Goal: Information Seeking & Learning: Learn about a topic

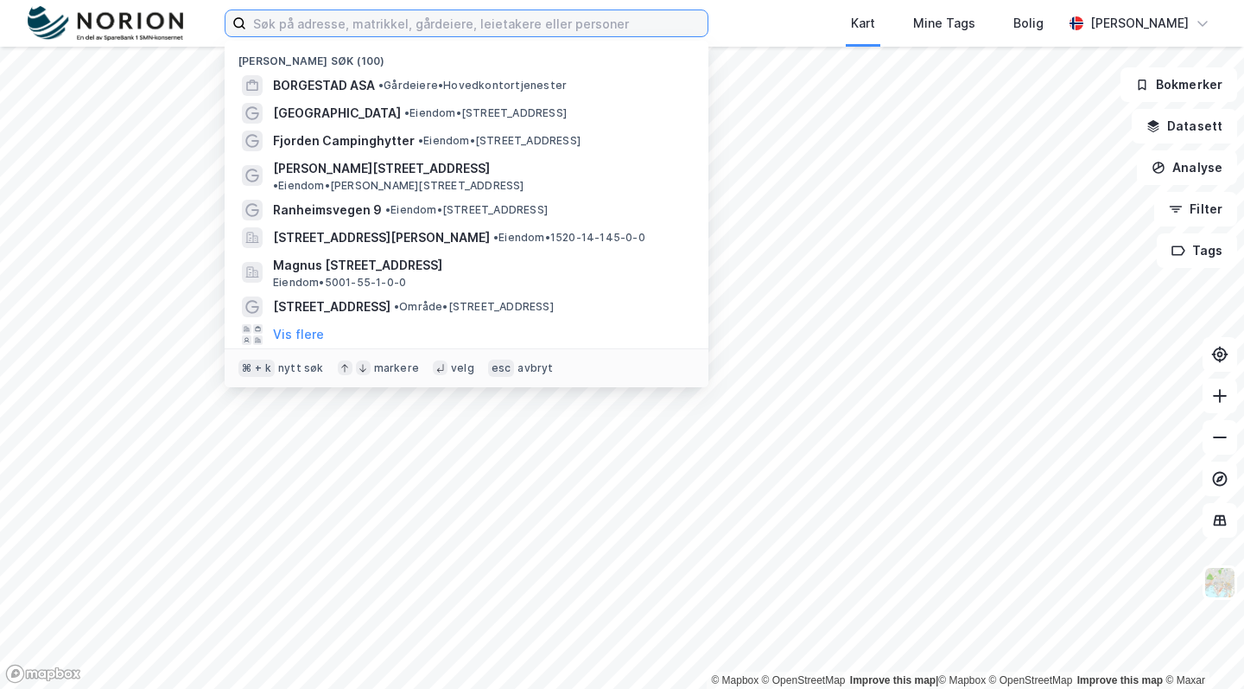
click at [449, 22] on input at bounding box center [476, 23] width 461 height 26
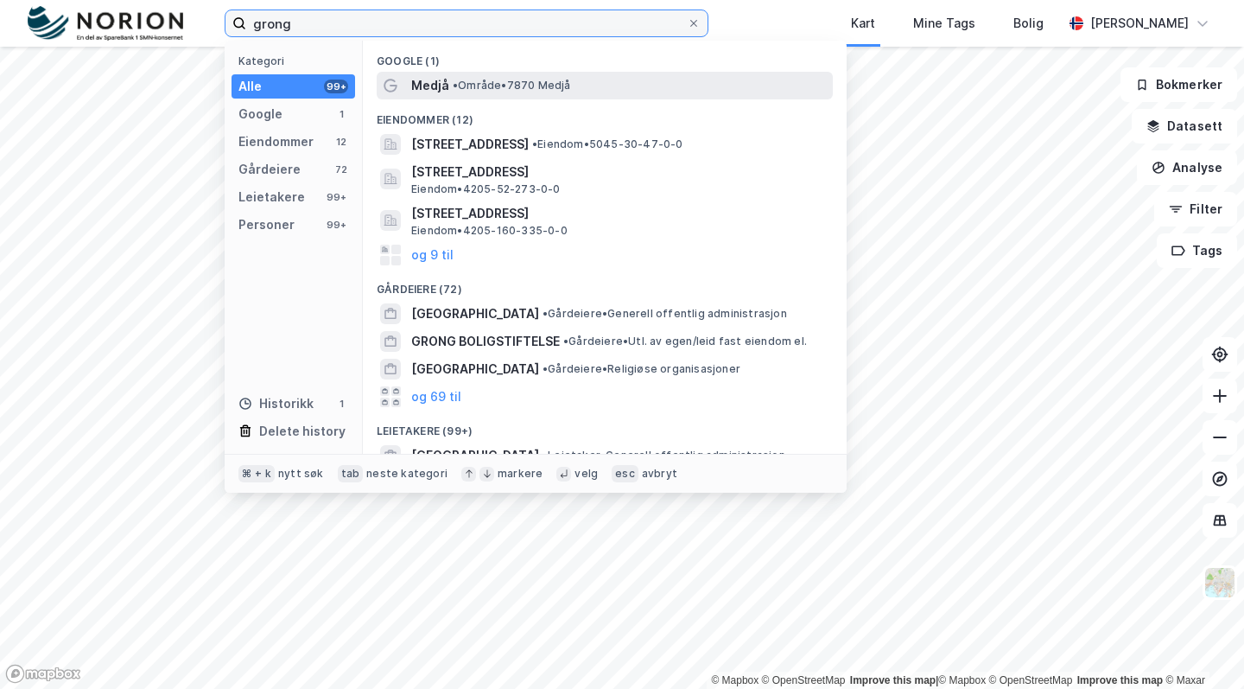
type input "Grong"
click at [481, 89] on span "• Område • 7870 [GEOGRAPHIC_DATA]" at bounding box center [512, 86] width 118 height 14
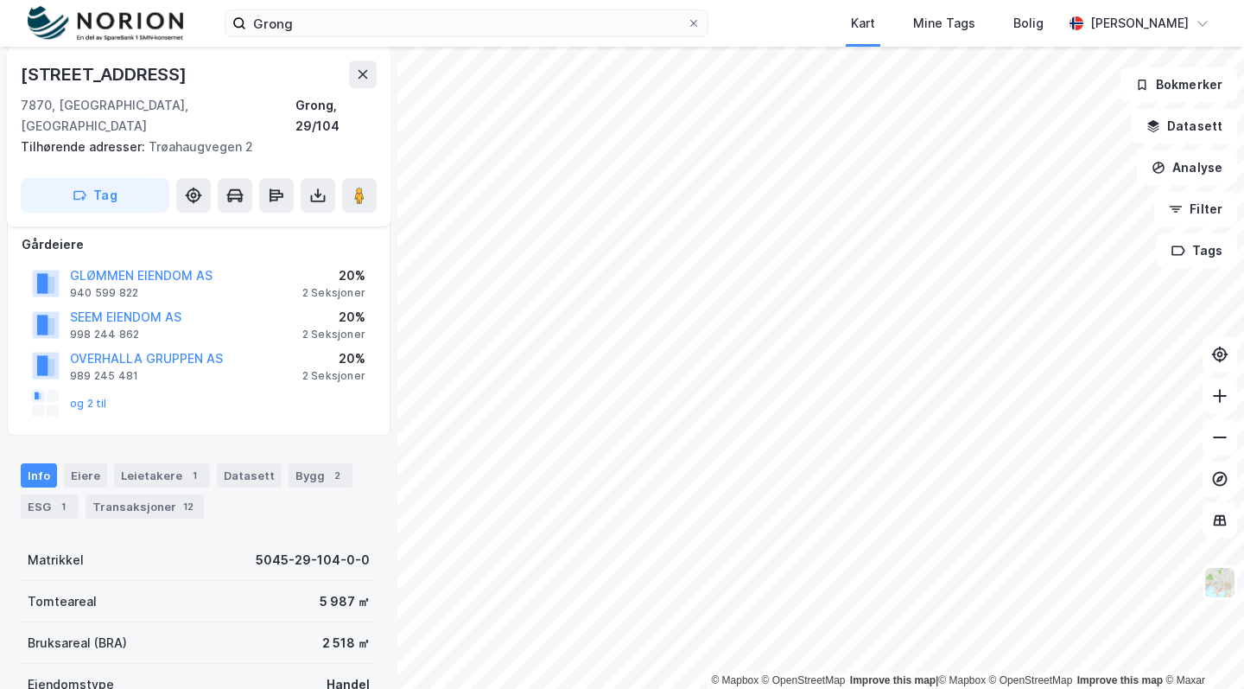
scroll to position [345, 0]
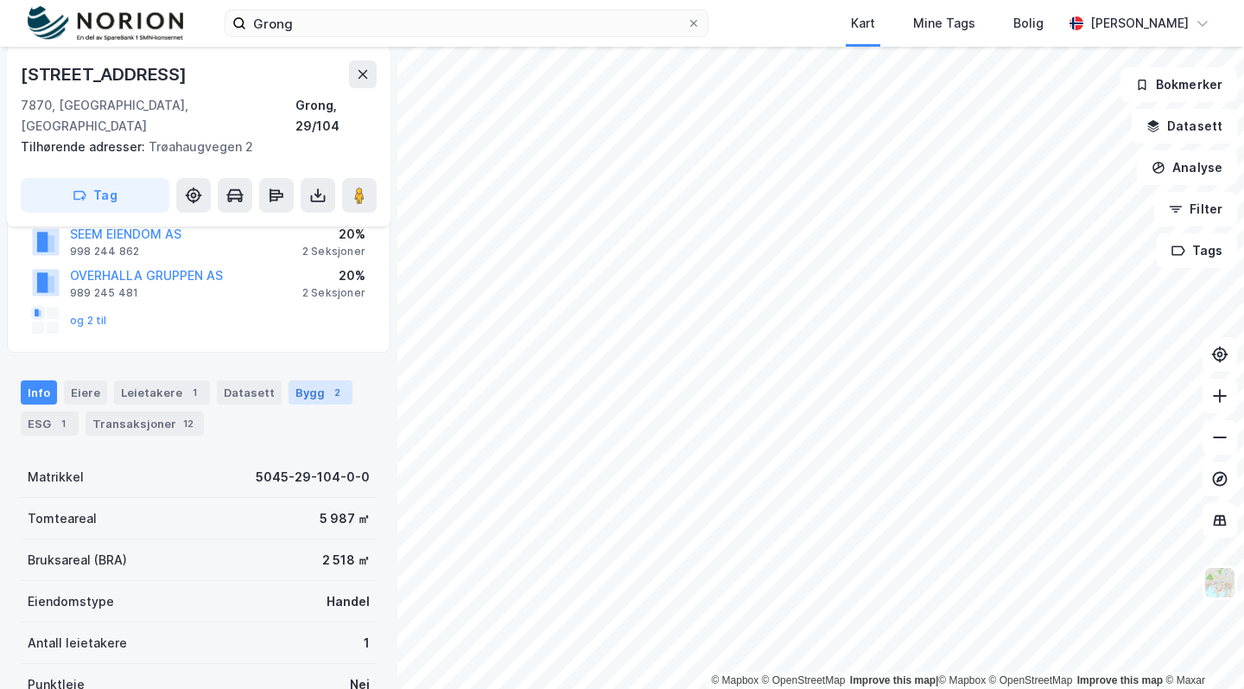
click at [291, 380] on div "Bygg 2" at bounding box center [321, 392] width 64 height 24
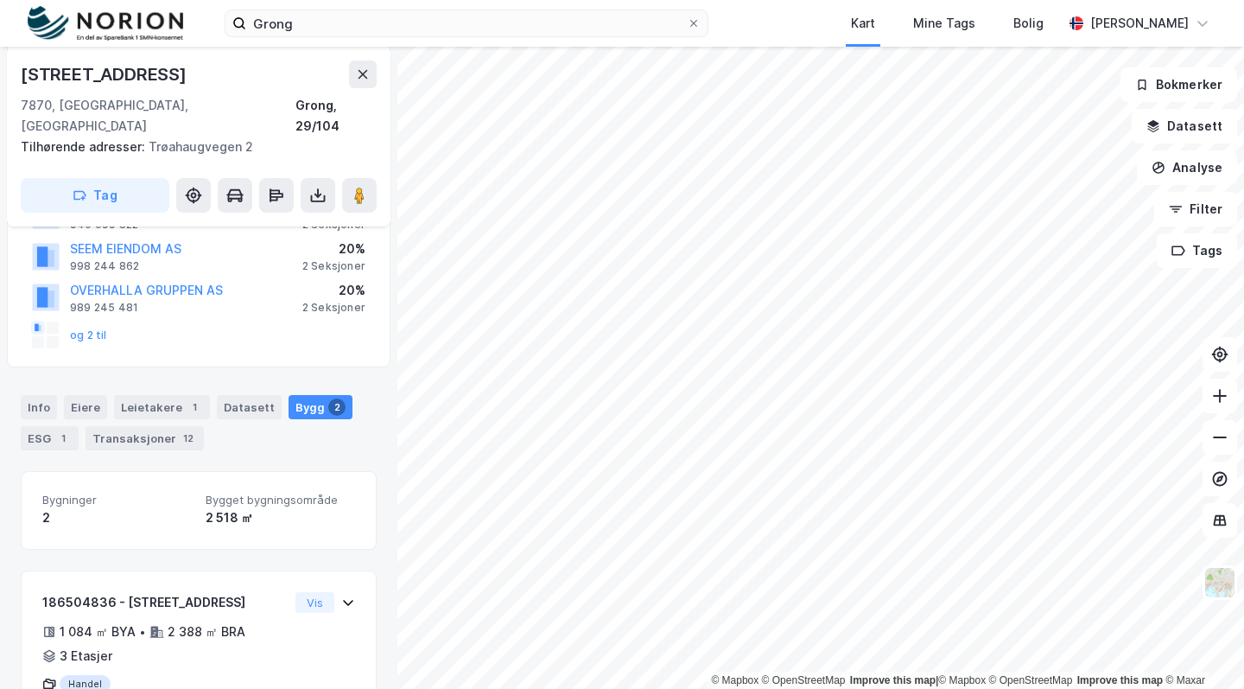
scroll to position [519, 0]
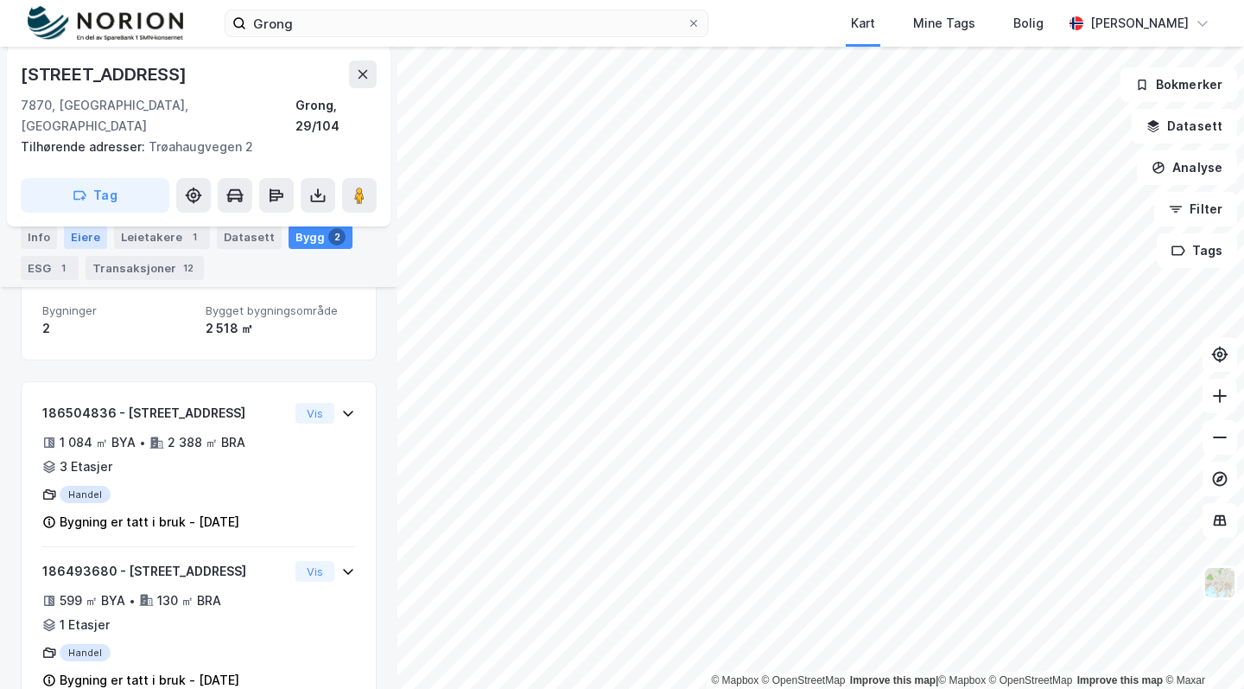
click at [97, 232] on div "Eiere" at bounding box center [85, 237] width 43 height 24
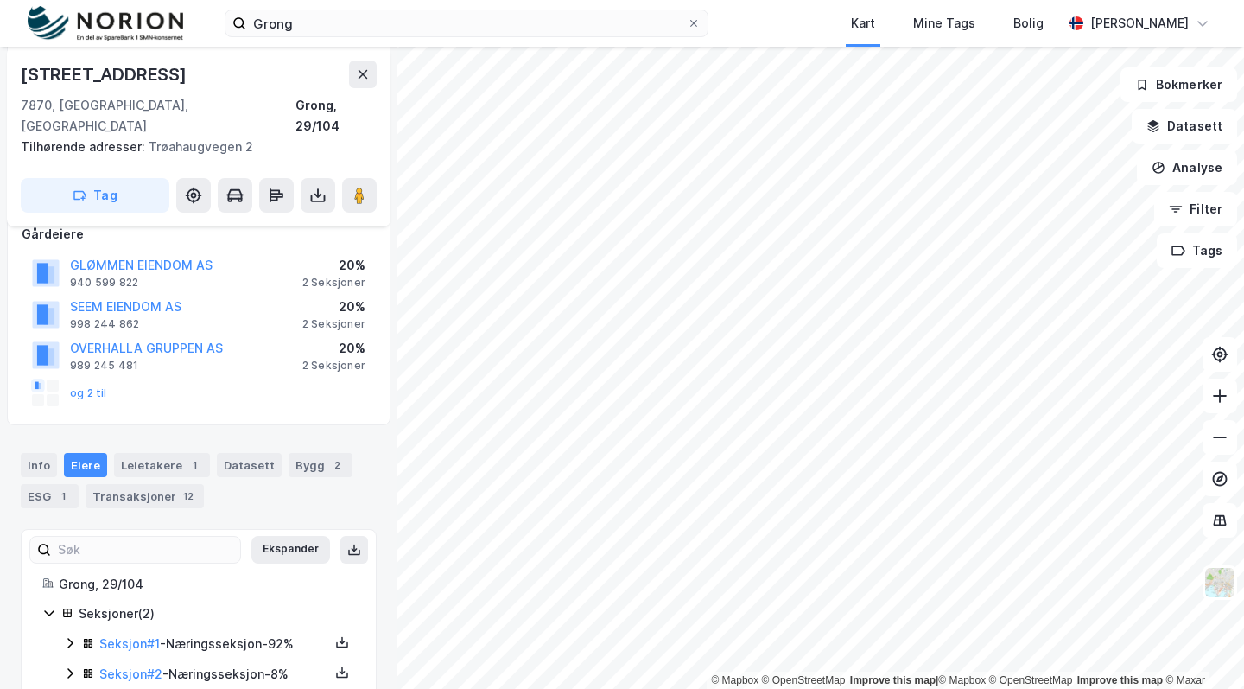
scroll to position [271, 0]
click at [72, 637] on icon at bounding box center [70, 644] width 14 height 14
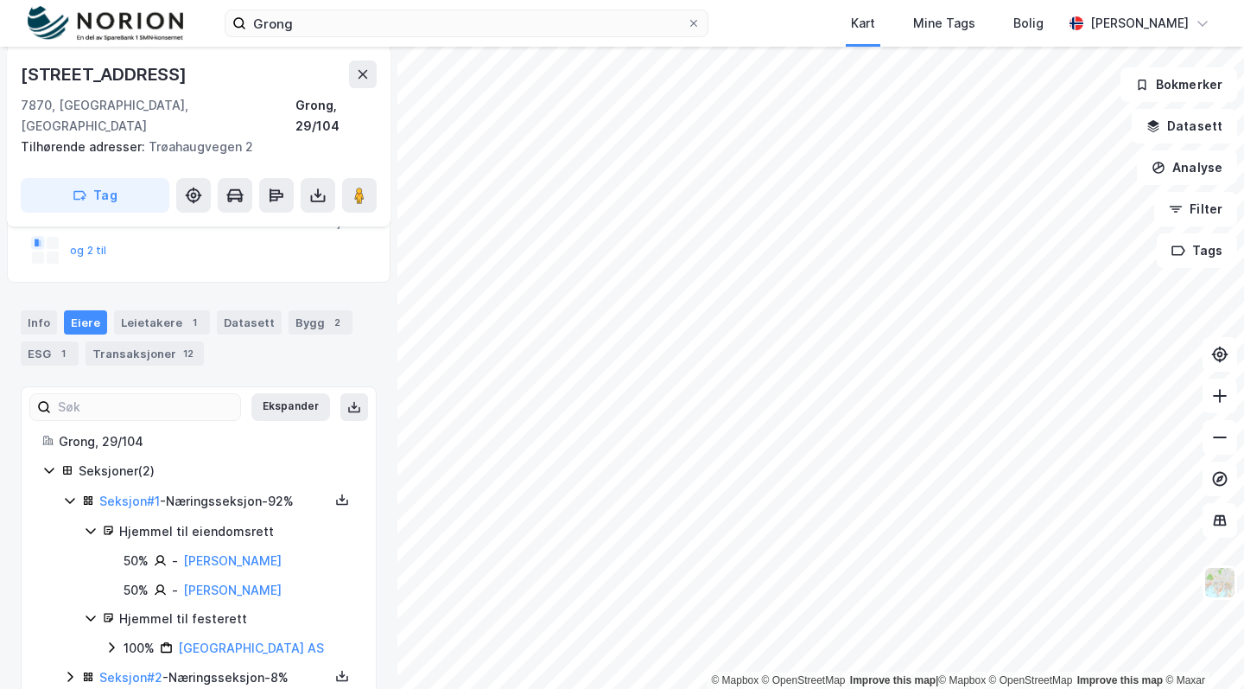
scroll to position [414, 0]
click at [67, 670] on icon at bounding box center [70, 677] width 14 height 14
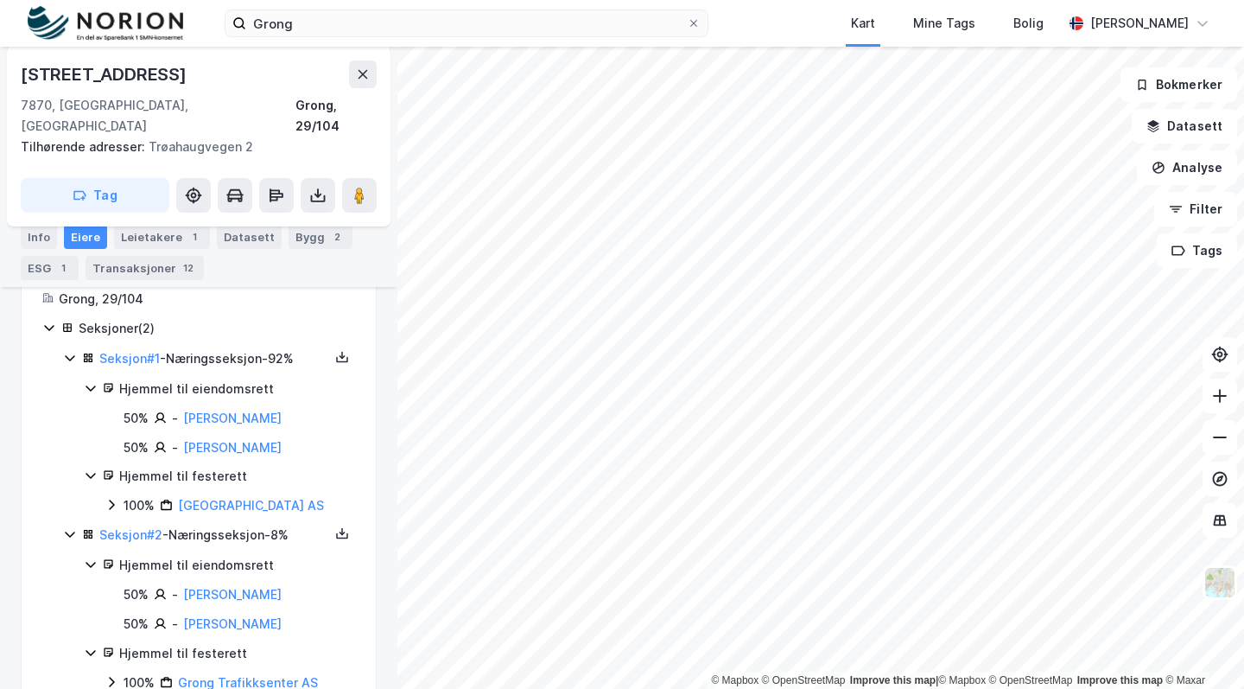
scroll to position [556, 0]
